Goal: Check status: Check status

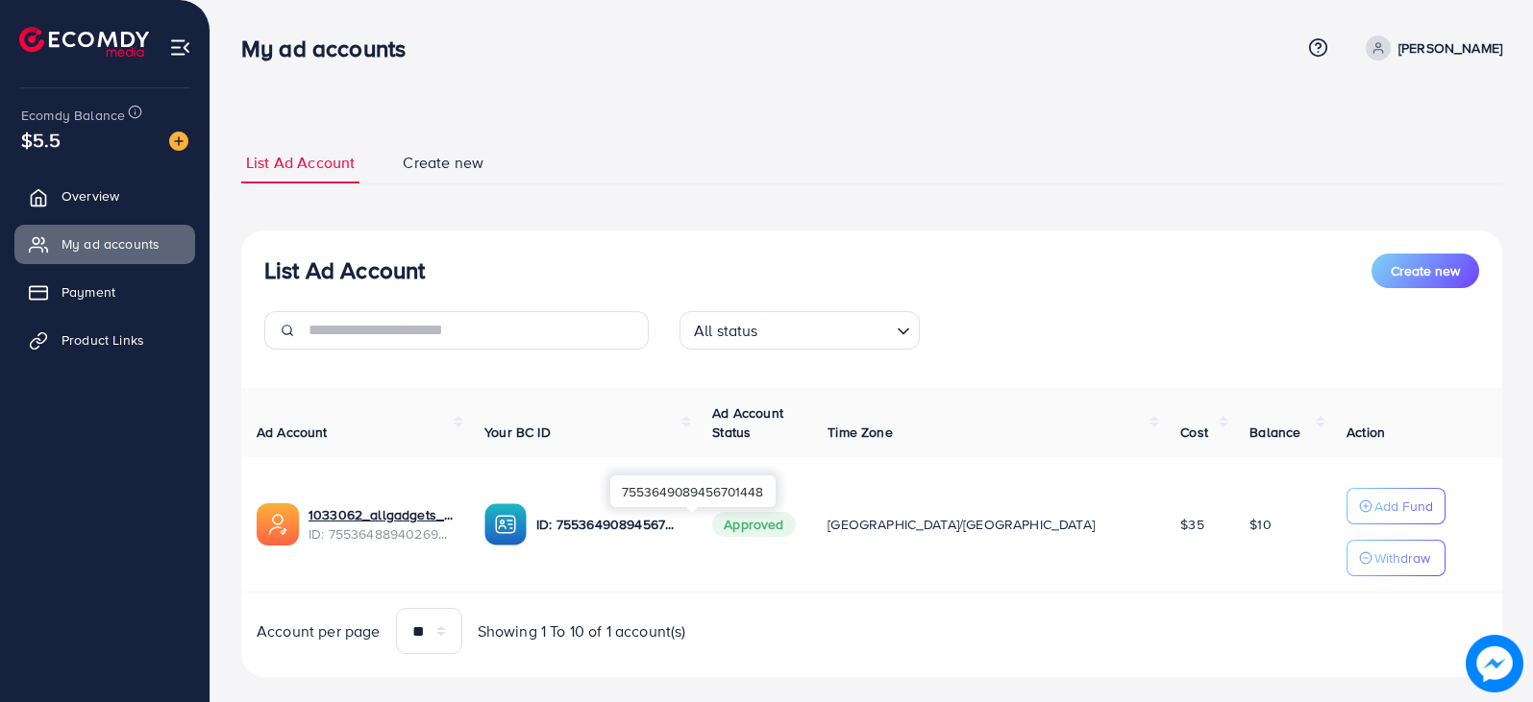
scroll to position [29, 0]
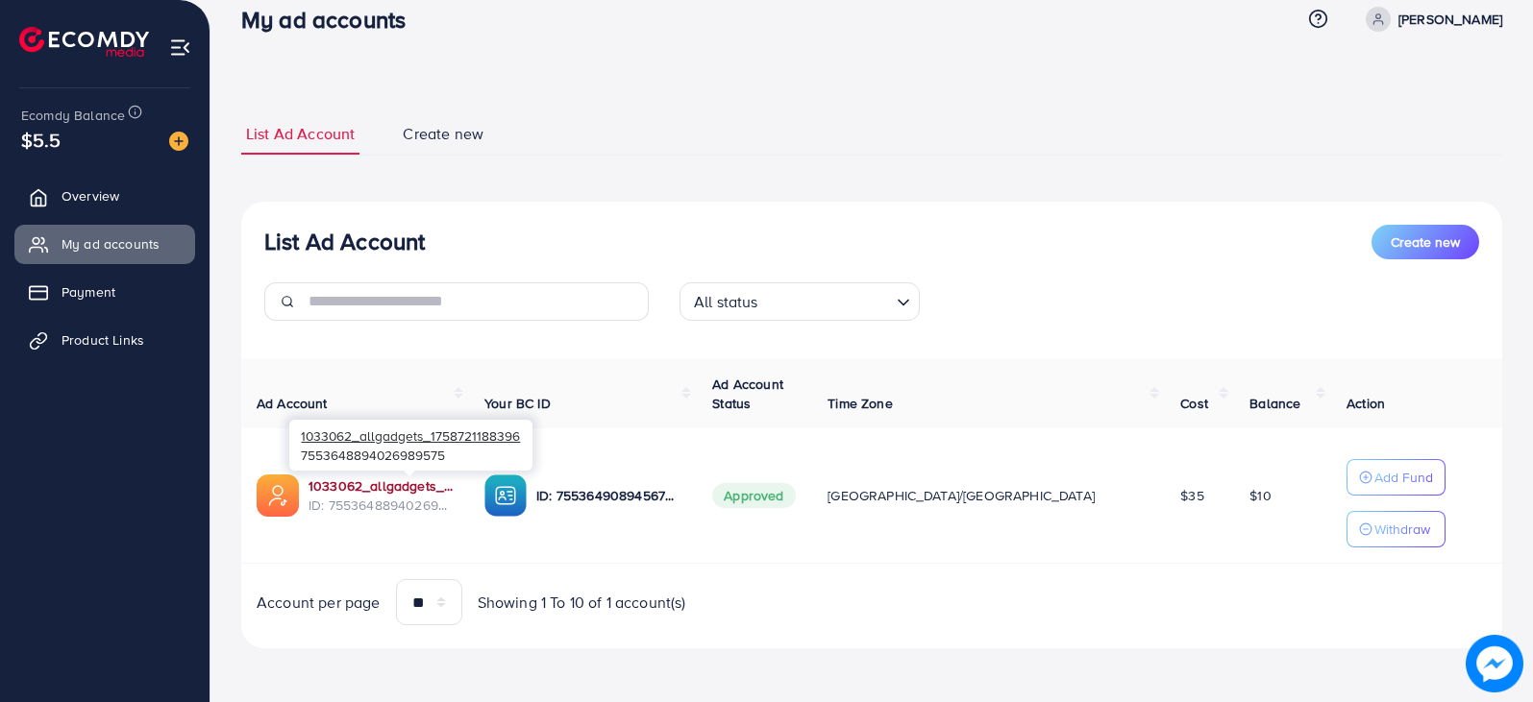
click at [415, 483] on link "1033062_allgadgets_1758721188396" at bounding box center [380, 486] width 145 height 19
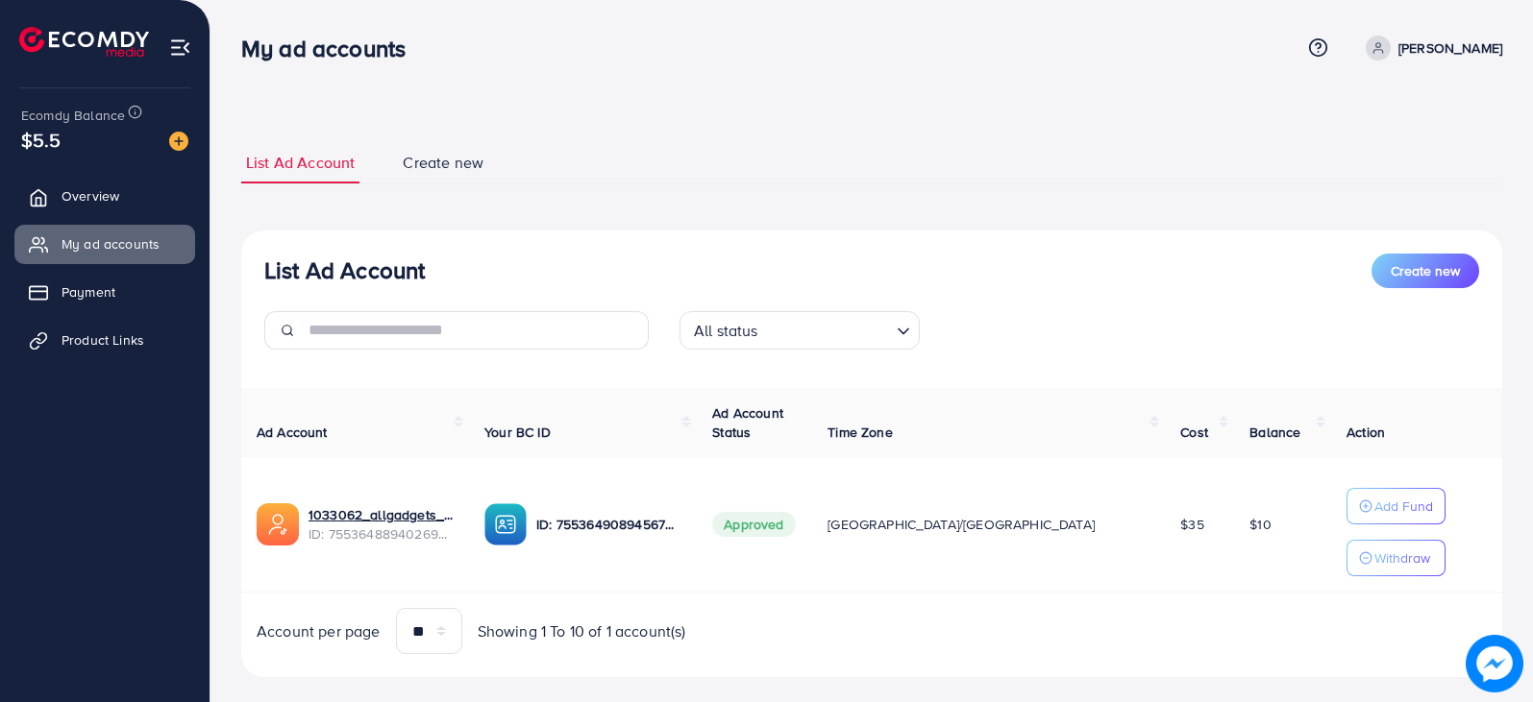
scroll to position [29, 0]
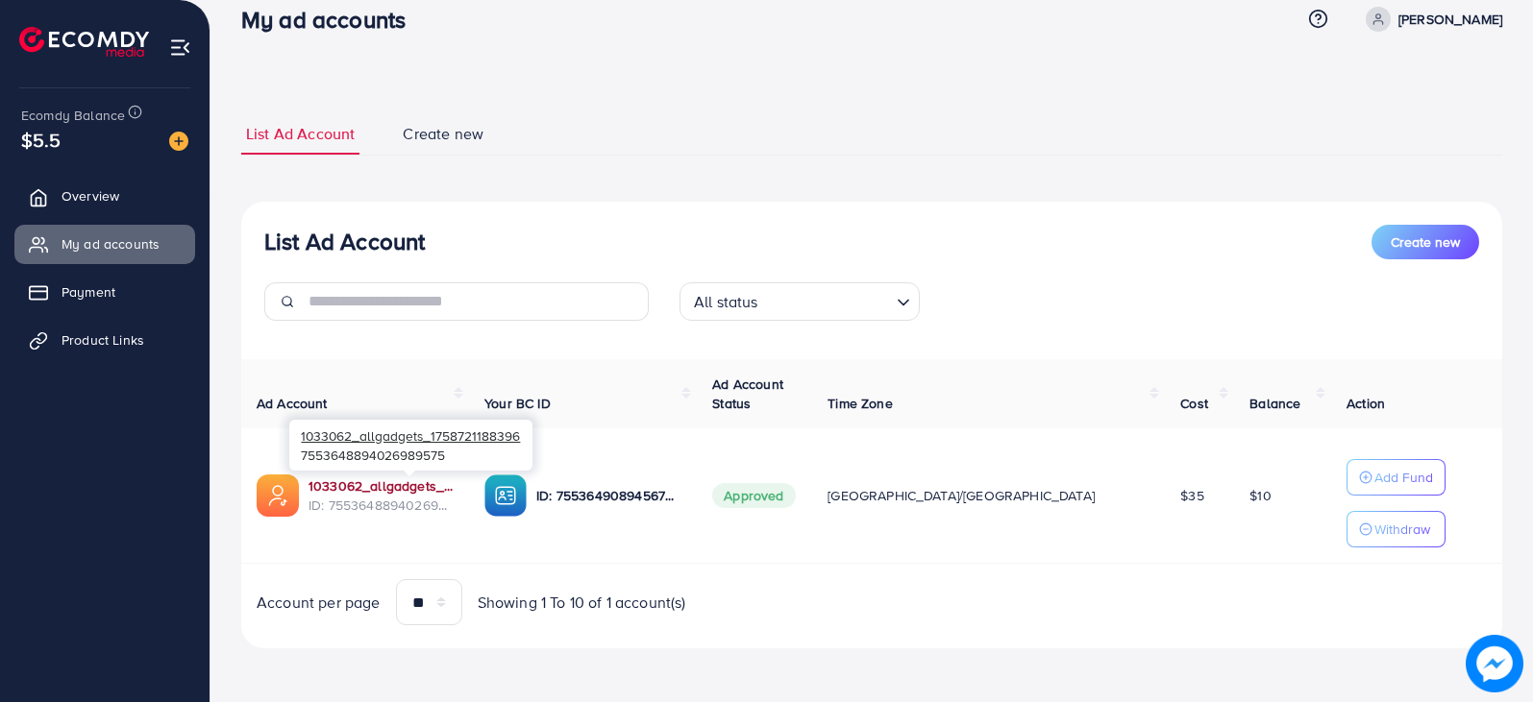
click at [454, 482] on link "1033062_allgadgets_1758721188396" at bounding box center [380, 486] width 145 height 19
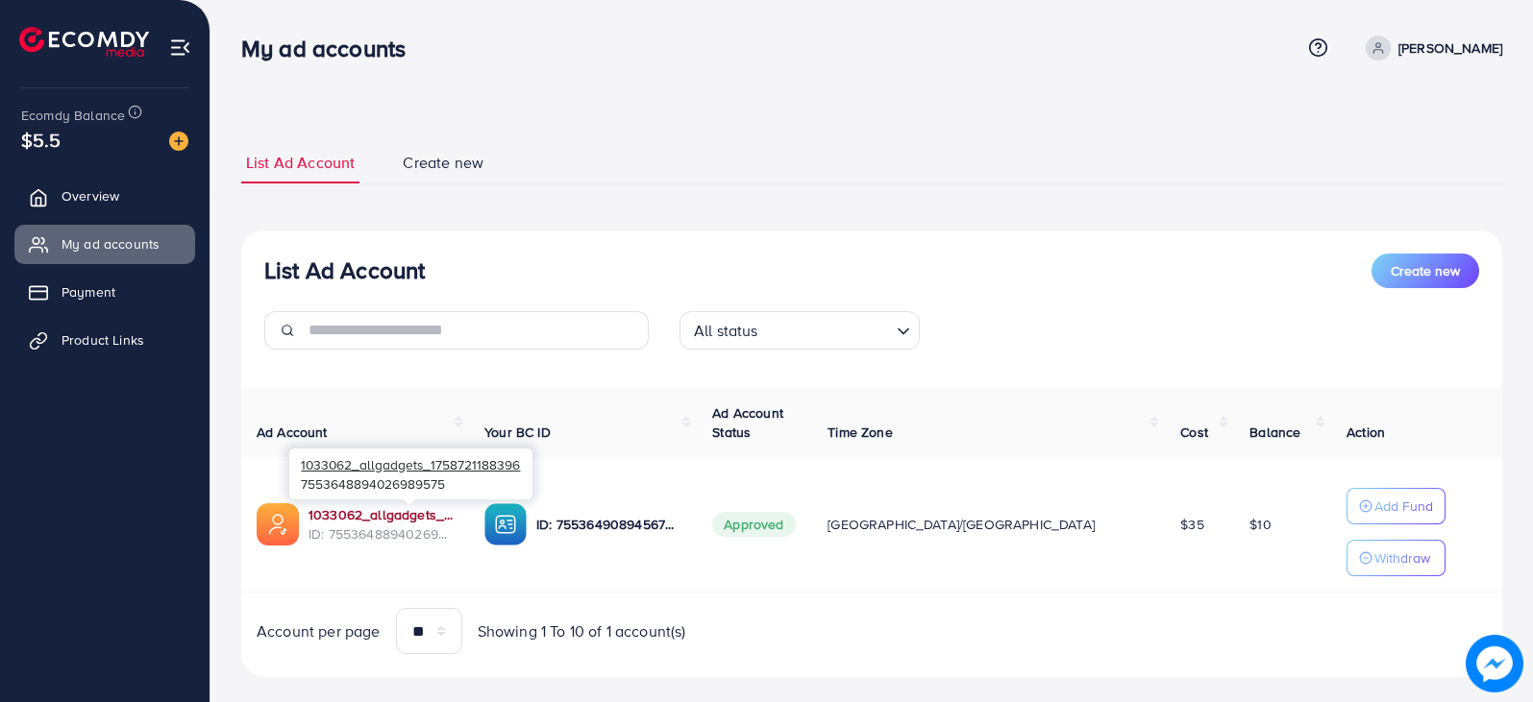
click at [405, 515] on link "1033062_allgadgets_1758721188396" at bounding box center [380, 514] width 145 height 19
